Goal: Task Accomplishment & Management: Use online tool/utility

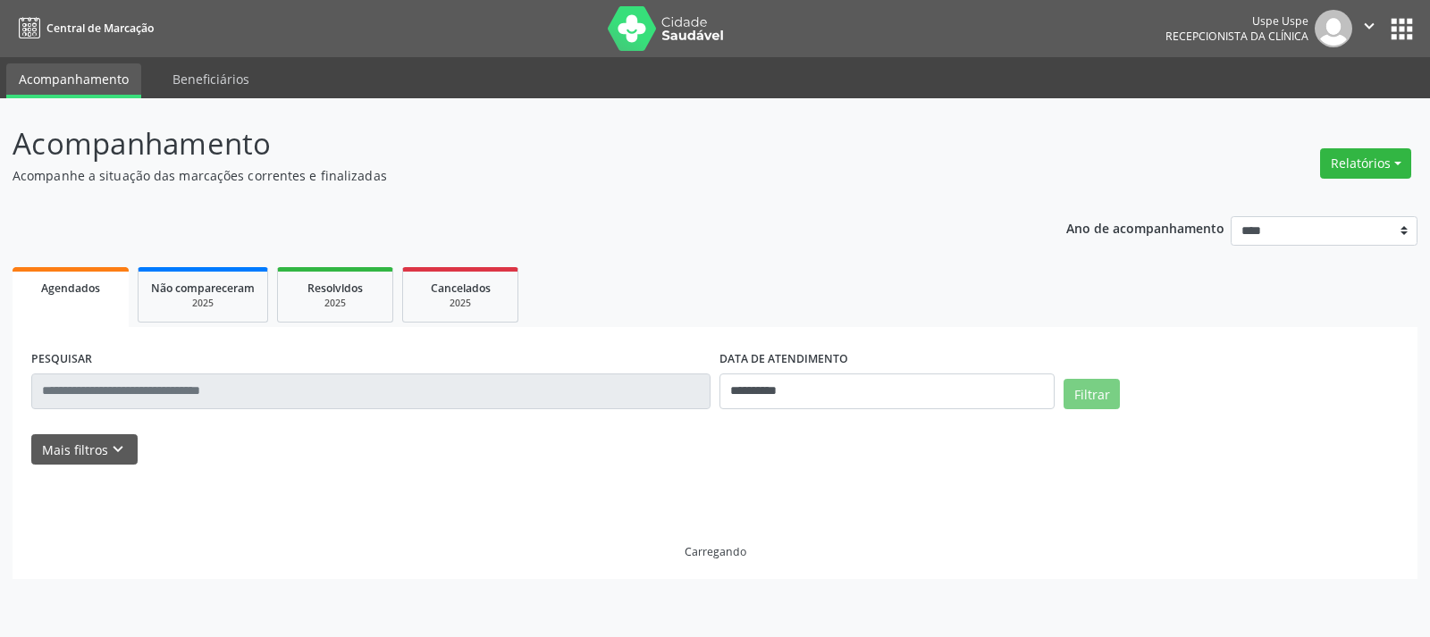
click at [1349, 163] on button "Relatórios" at bounding box center [1365, 163] width 91 height 30
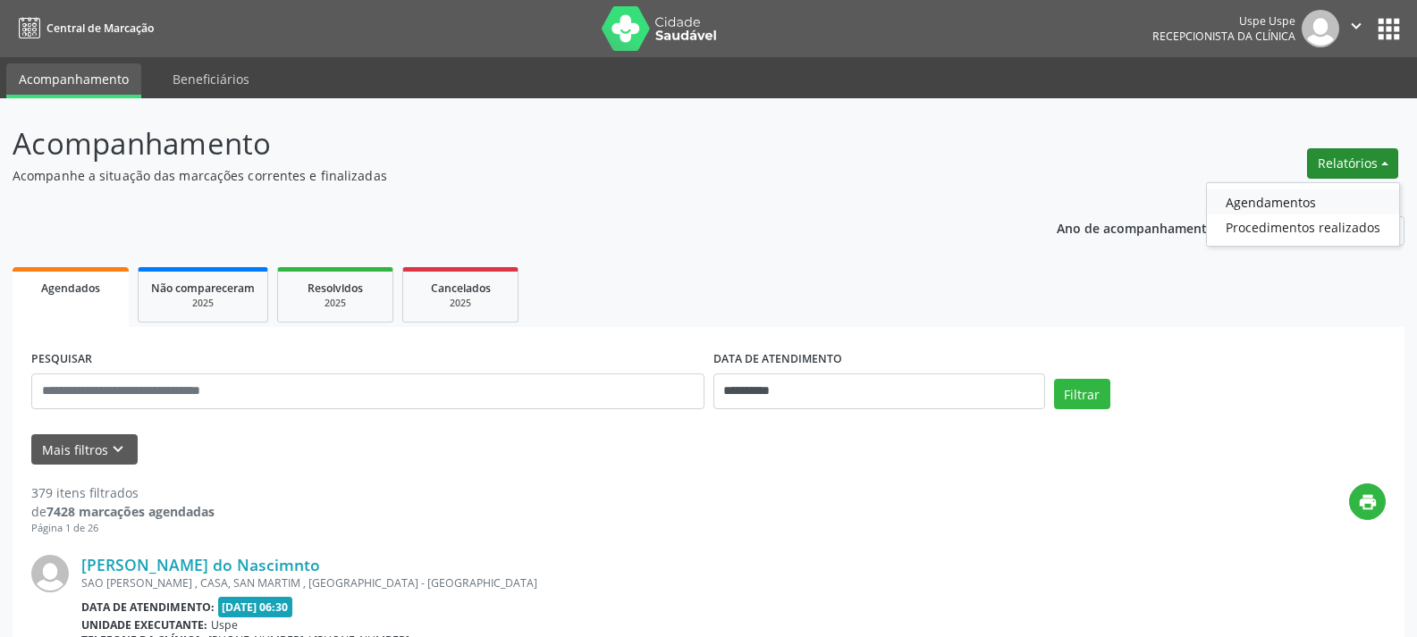
click at [1281, 201] on link "Agendamentos" at bounding box center [1303, 202] width 192 height 25
select select "*"
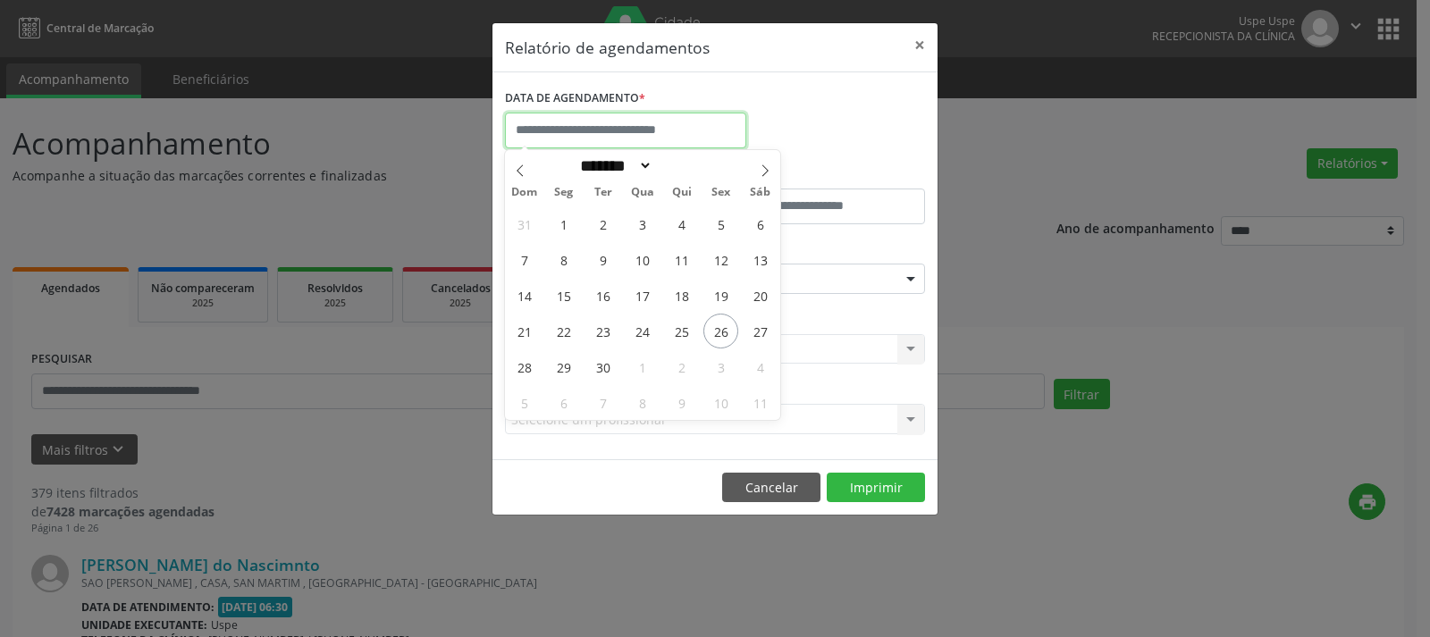
click at [685, 135] on input "text" at bounding box center [625, 131] width 241 height 36
click at [569, 361] on span "29" at bounding box center [563, 367] width 35 height 35
type input "**********"
click at [569, 361] on span "29" at bounding box center [563, 367] width 35 height 35
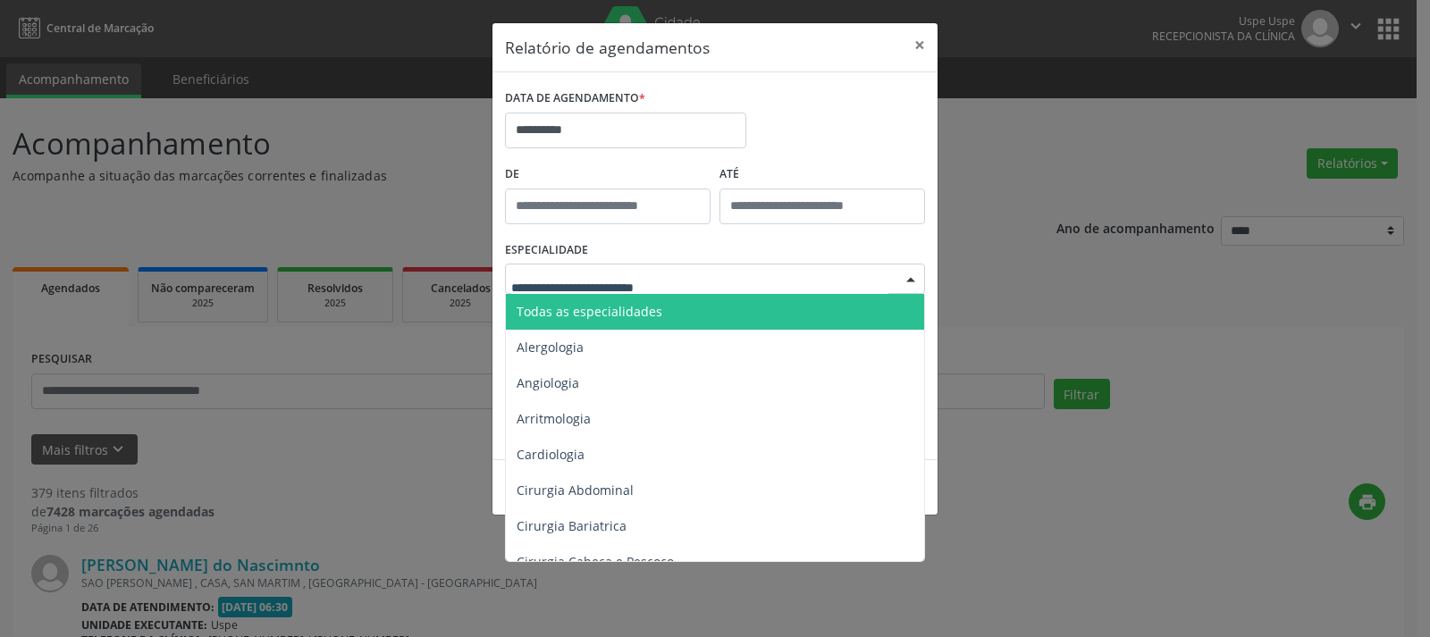
click at [585, 315] on span "Todas as especialidades" at bounding box center [590, 311] width 146 height 17
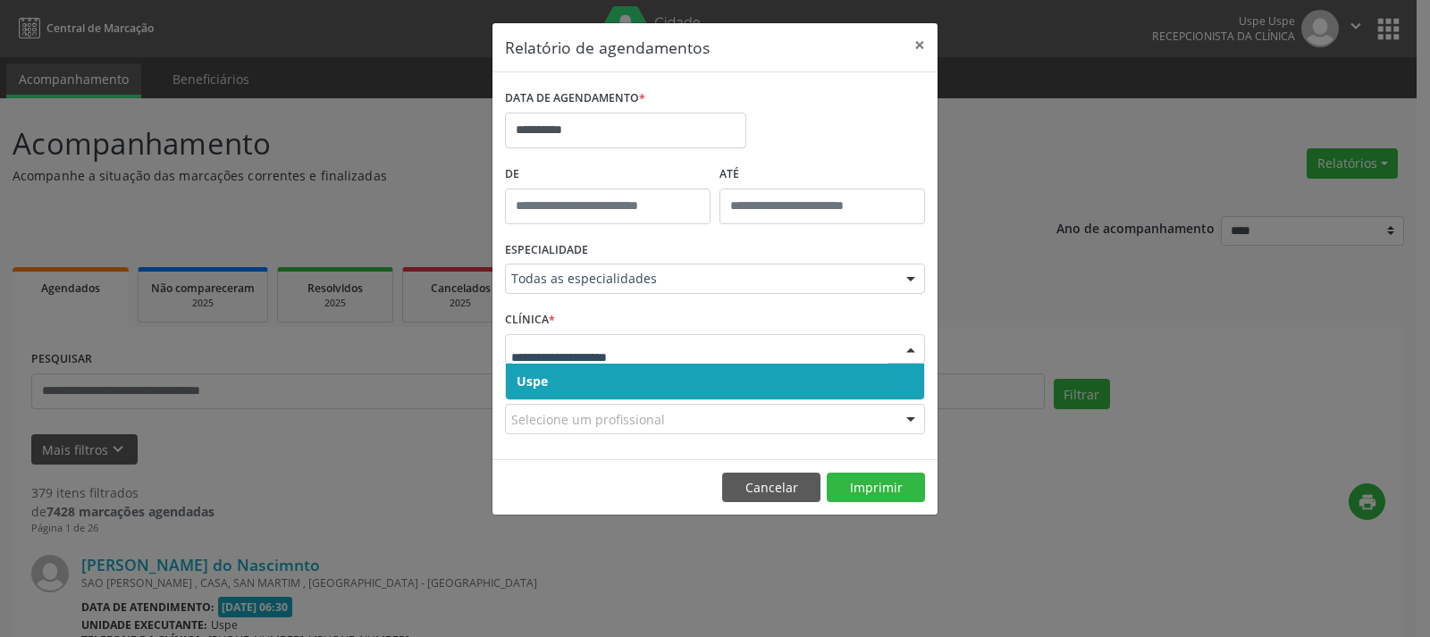
click at [532, 386] on span "Uspe" at bounding box center [532, 381] width 31 height 17
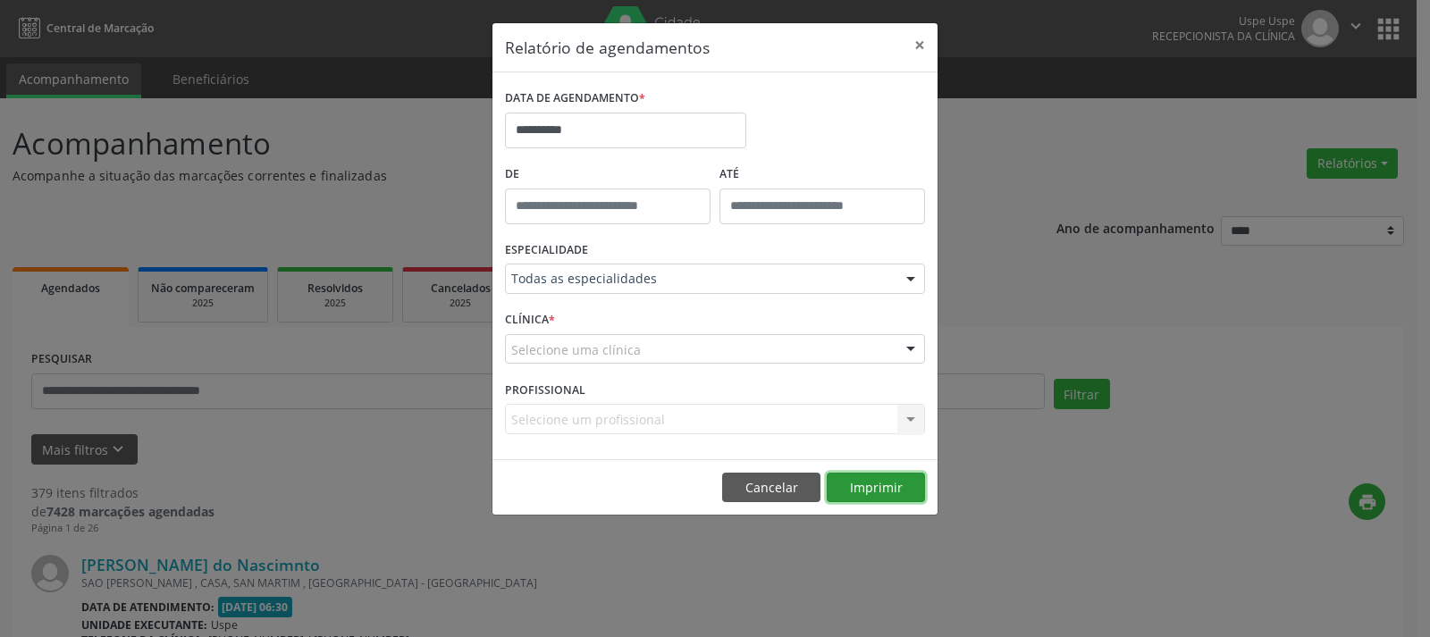
click at [863, 489] on button "Imprimir" at bounding box center [876, 488] width 98 height 30
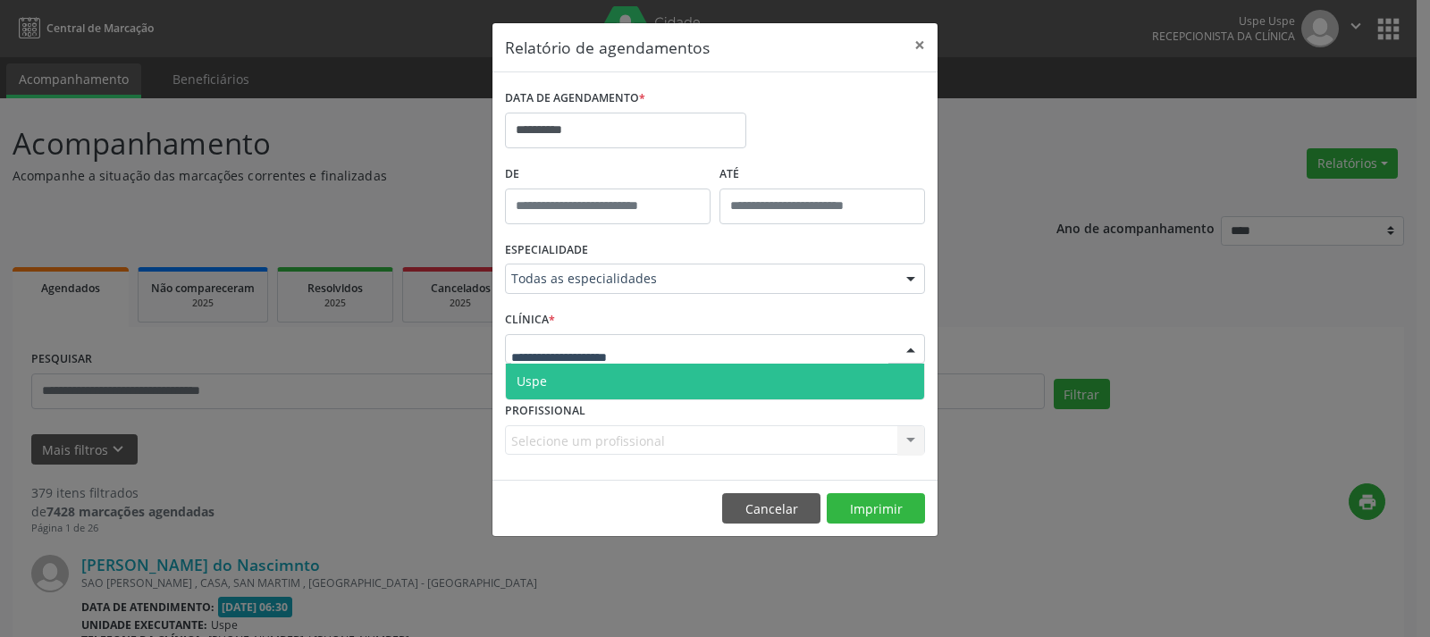
click at [598, 372] on span "Uspe" at bounding box center [715, 382] width 418 height 36
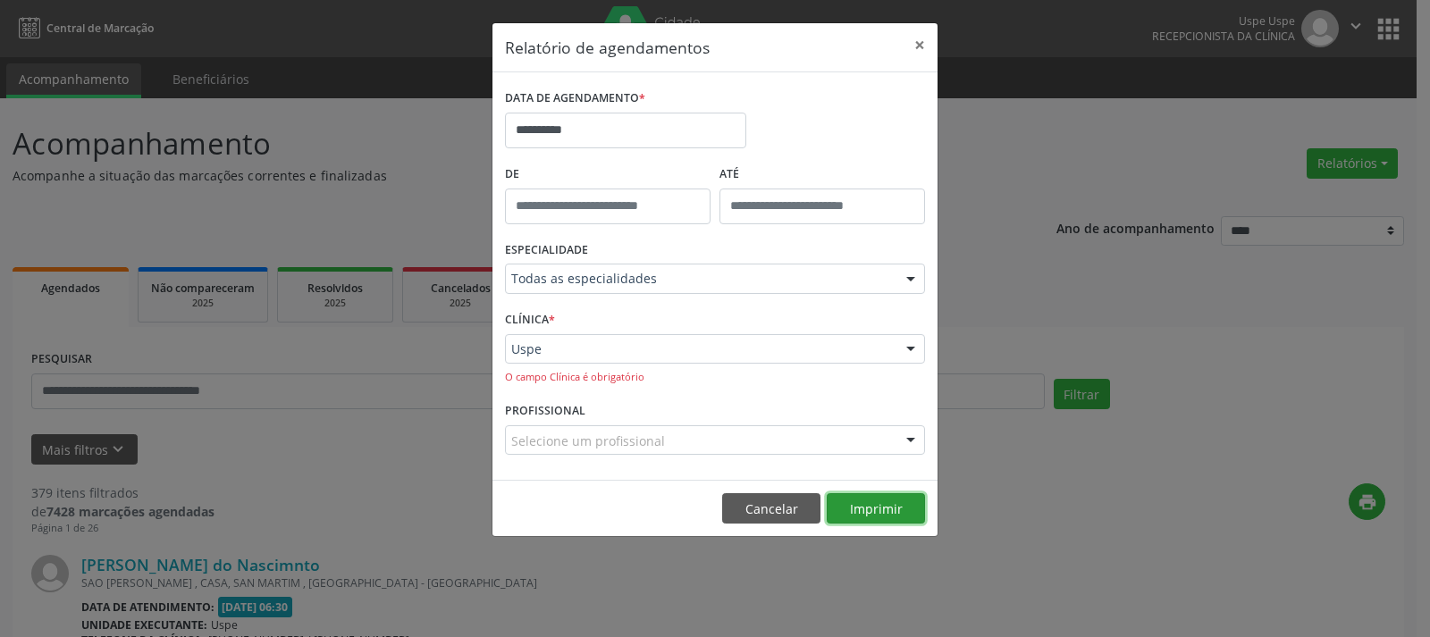
click at [881, 509] on button "Imprimir" at bounding box center [876, 508] width 98 height 30
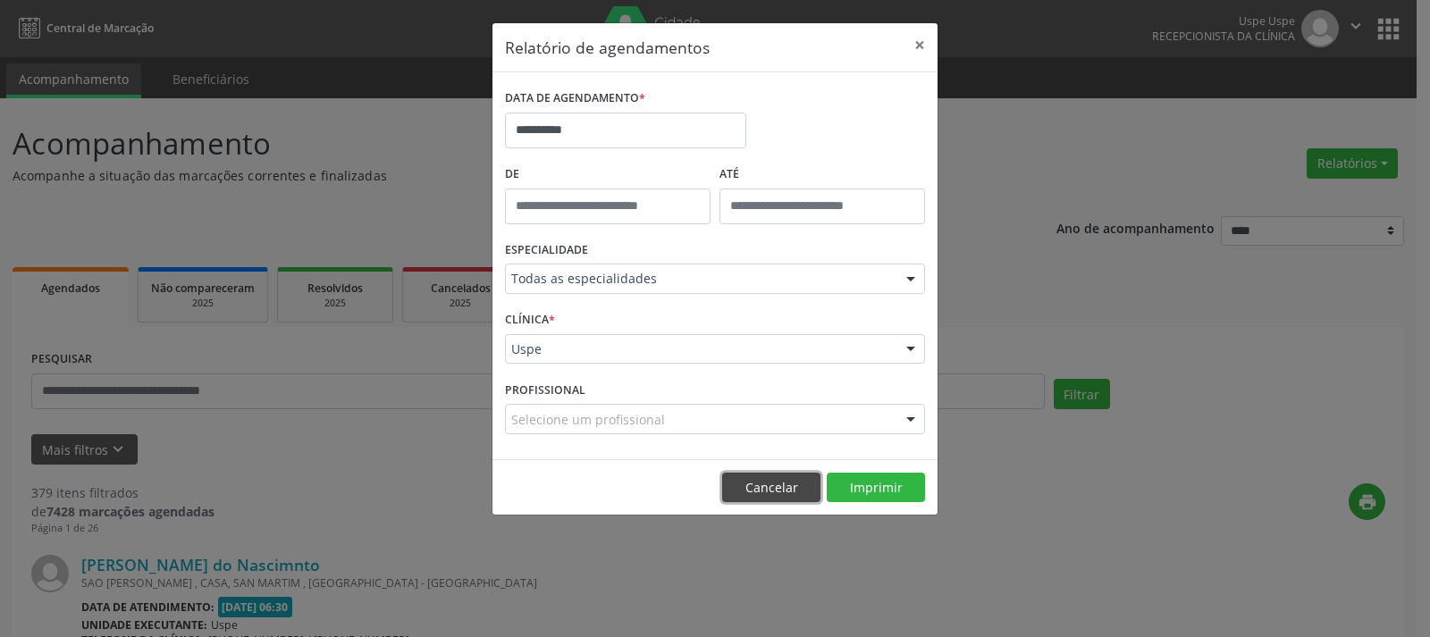
click at [739, 487] on button "Cancelar" at bounding box center [771, 488] width 98 height 30
